Goal: Navigation & Orientation: Find specific page/section

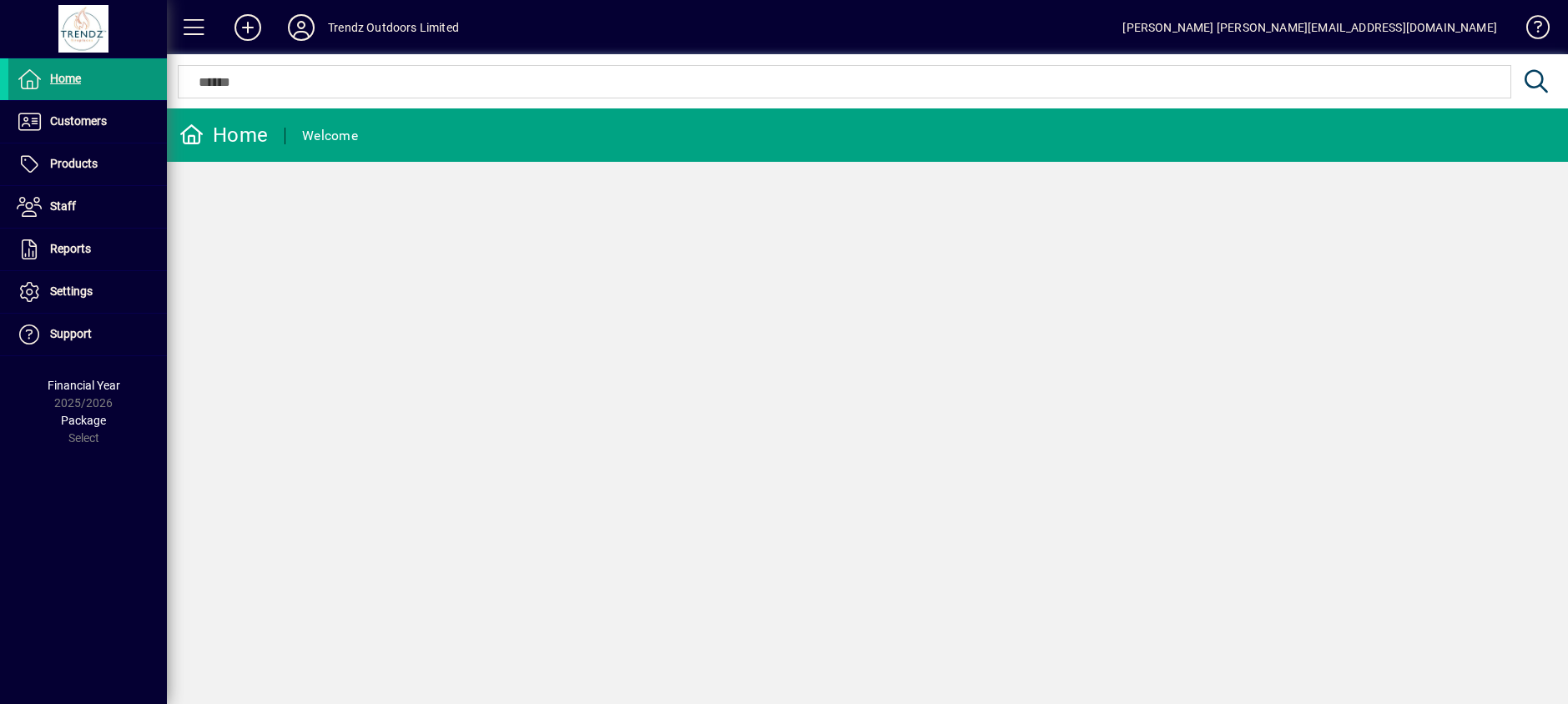
click at [77, 87] on span "Home" at bounding box center [45, 79] width 72 height 21
click at [109, 119] on span at bounding box center [88, 121] width 158 height 40
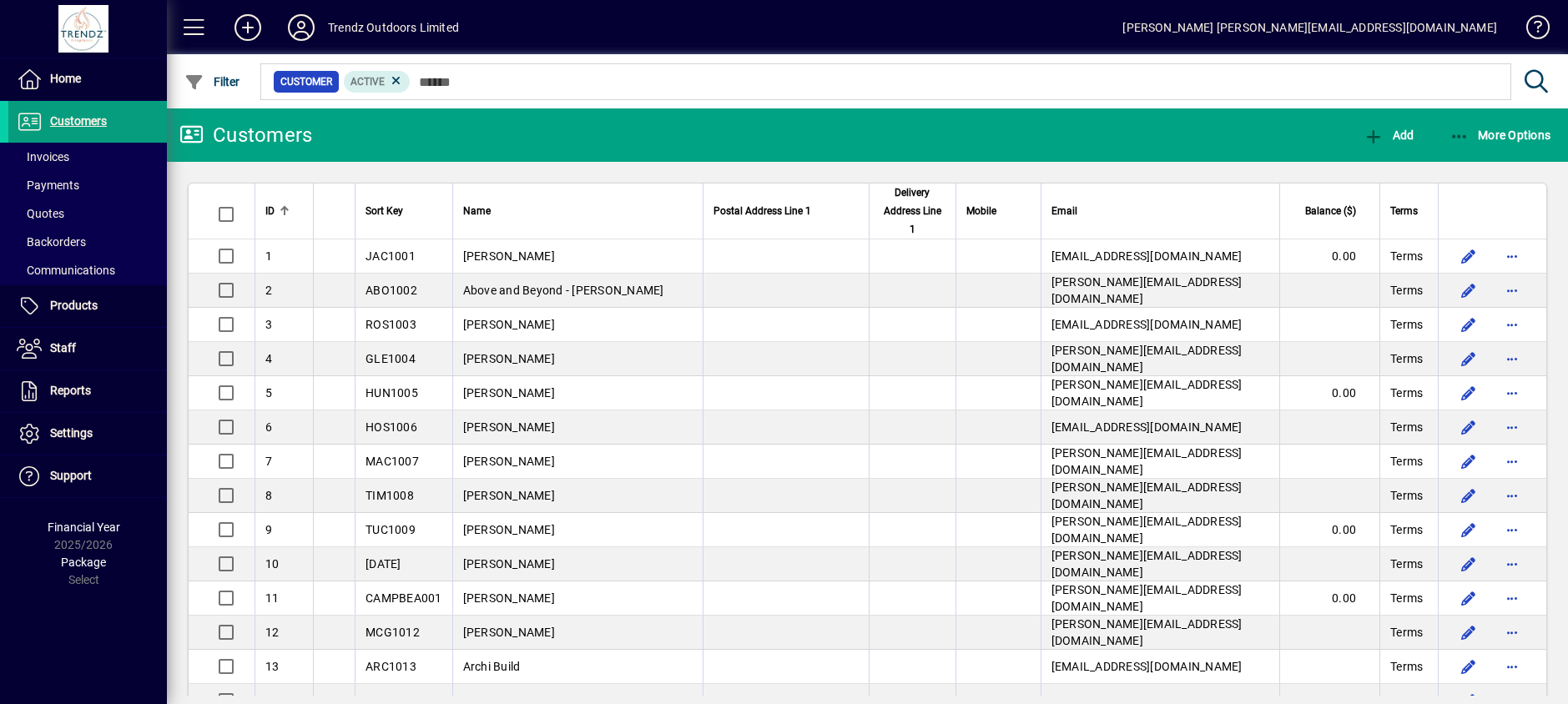
click at [420, 37] on div "Trendz Outdoors Limited" at bounding box center [393, 27] width 131 height 26
click at [410, 29] on div "Trendz Outdoors Limited" at bounding box center [393, 27] width 131 height 26
click at [290, 25] on icon at bounding box center [301, 27] width 33 height 26
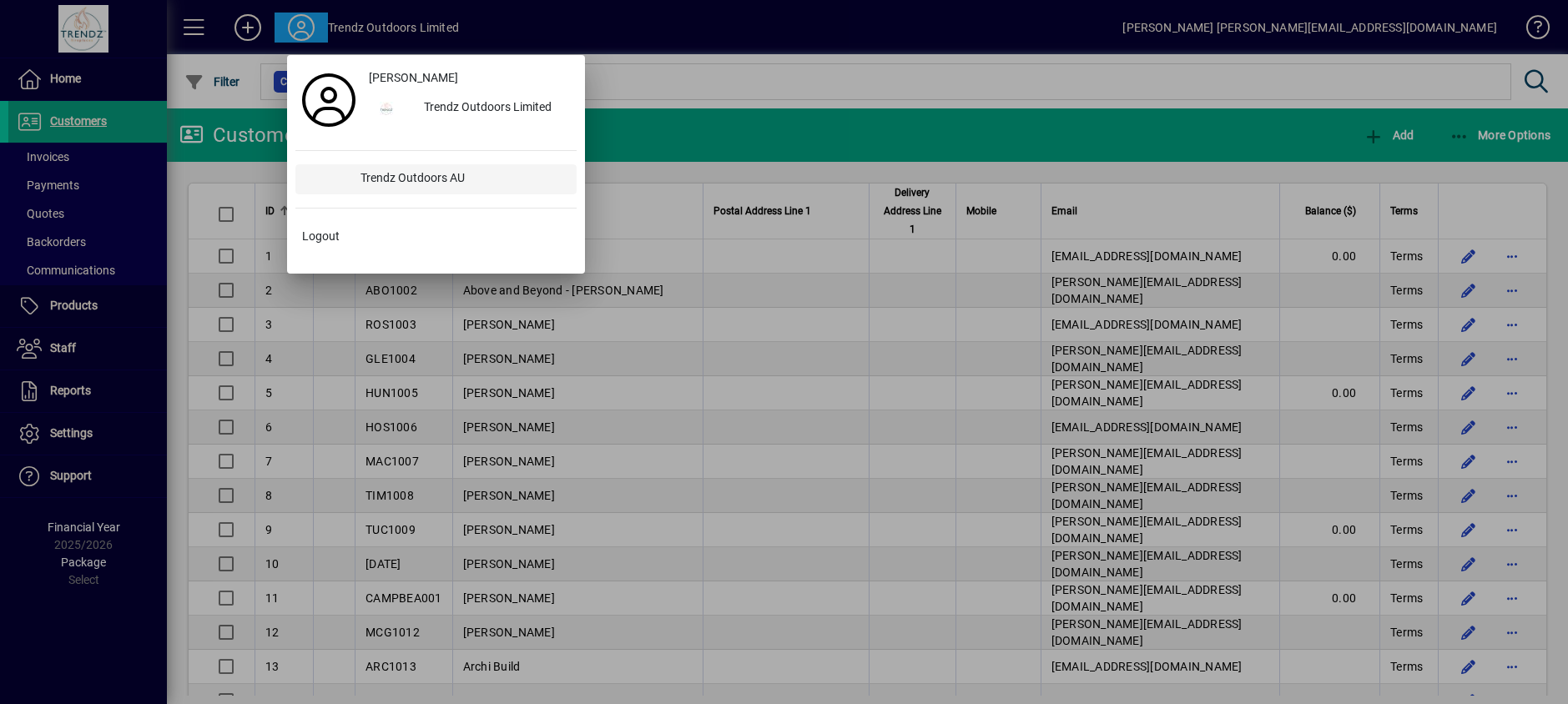
click at [404, 181] on div "Trendz Outdoors AU" at bounding box center [461, 179] width 229 height 30
